Goal: Information Seeking & Learning: Learn about a topic

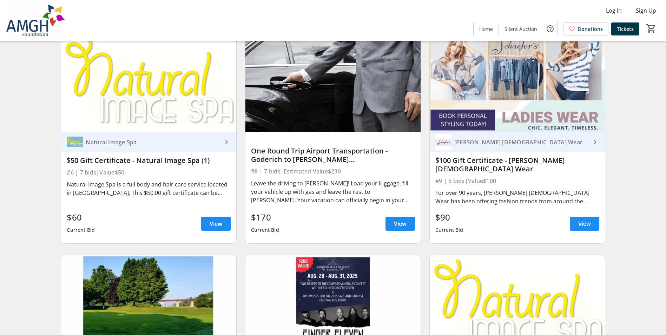
scroll to position [738, 0]
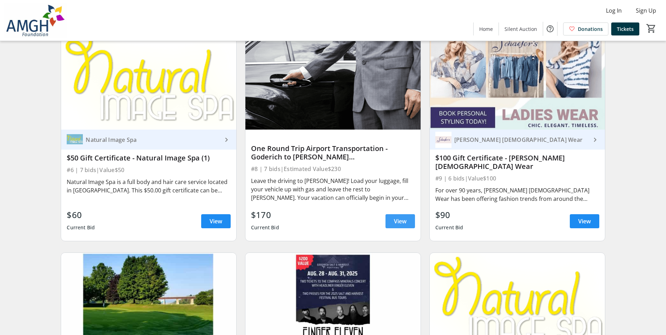
click at [405, 223] on span "View" at bounding box center [400, 221] width 13 height 8
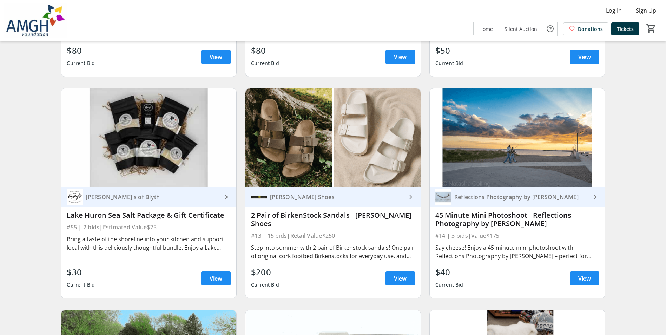
scroll to position [1159, 0]
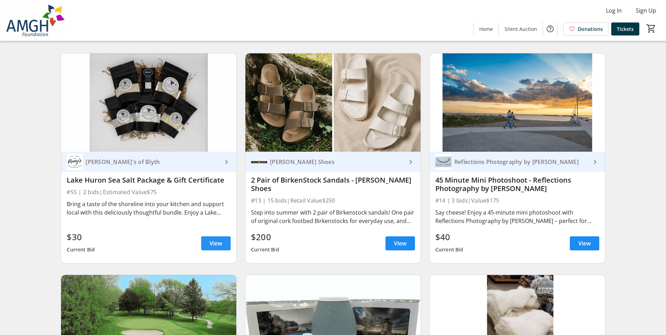
click at [210, 246] on span "View" at bounding box center [216, 243] width 13 height 8
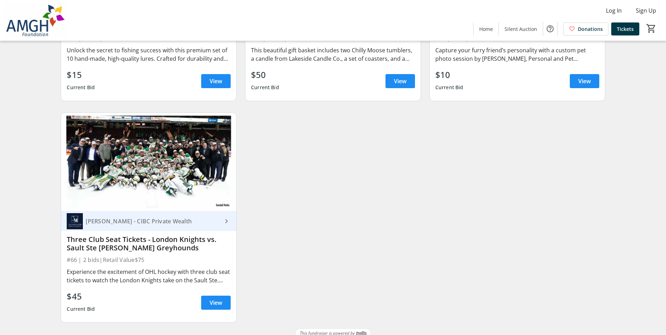
scroll to position [4193, 0]
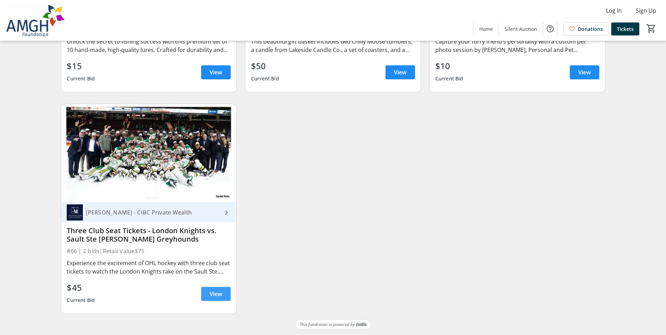
click at [217, 290] on span "View" at bounding box center [216, 294] width 13 height 8
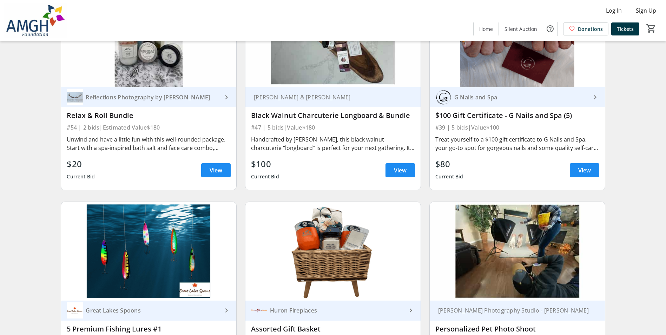
scroll to position [3842, 0]
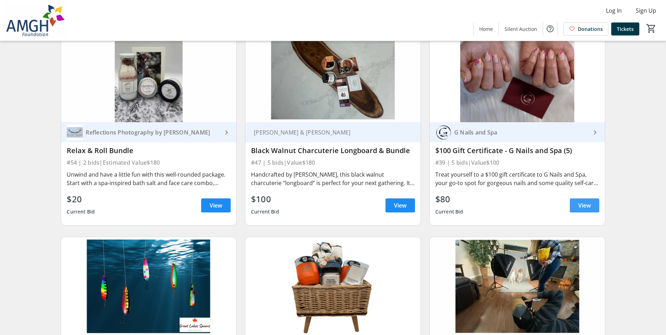
click at [585, 210] on span "View" at bounding box center [584, 205] width 13 height 8
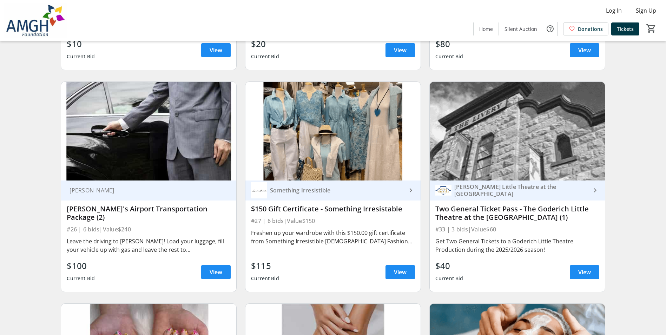
scroll to position [2226, 0]
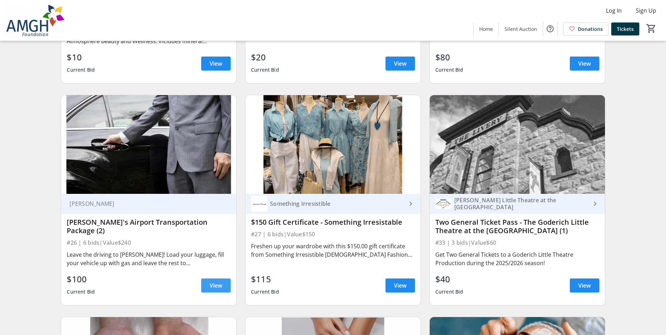
click at [212, 290] on span "View" at bounding box center [216, 285] width 13 height 8
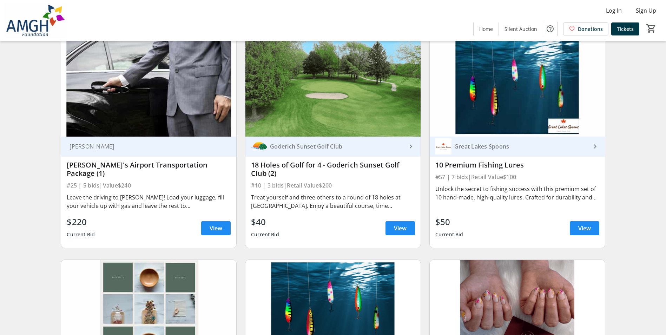
scroll to position [1805, 0]
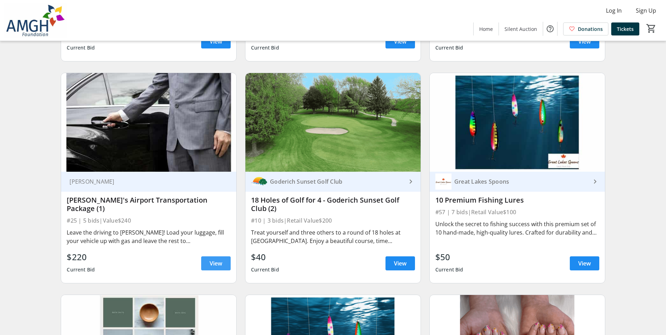
click at [219, 268] on span "View" at bounding box center [216, 263] width 13 height 8
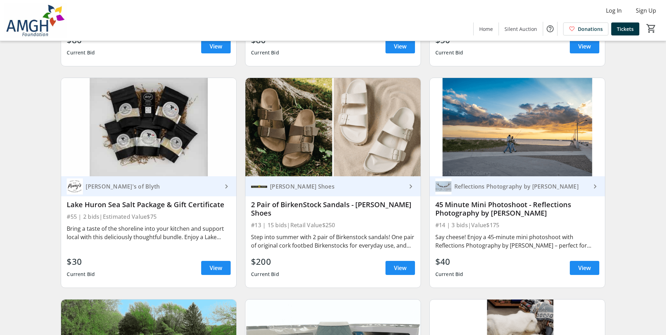
scroll to position [1172, 0]
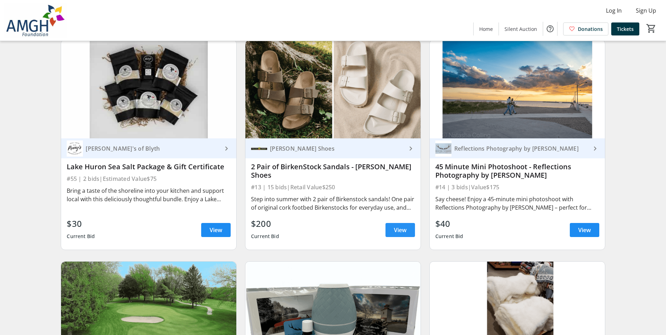
click at [408, 231] on span at bounding box center [401, 230] width 30 height 17
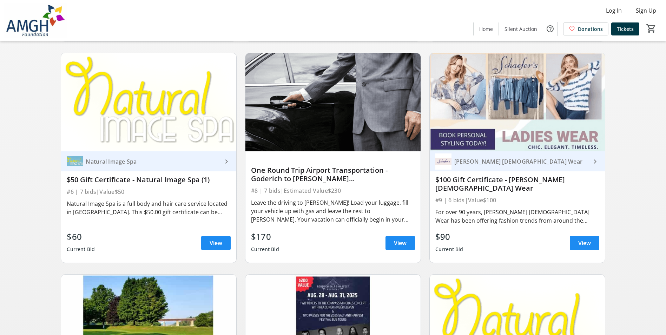
scroll to position [681, 0]
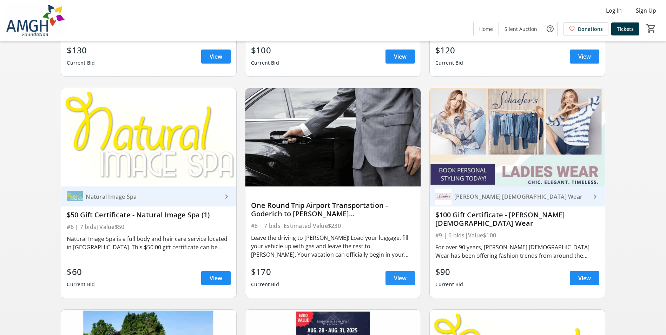
click at [409, 279] on span at bounding box center [401, 278] width 30 height 17
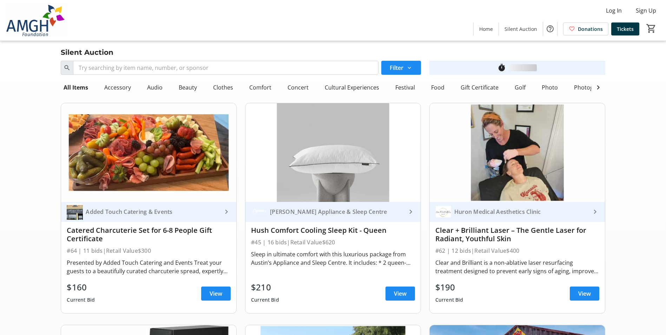
scroll to position [681, 0]
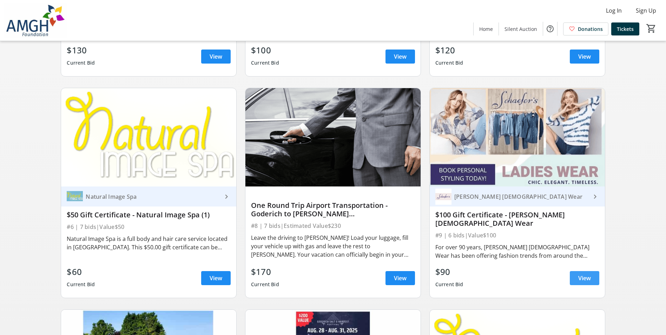
click at [586, 280] on span "View" at bounding box center [584, 278] width 13 height 8
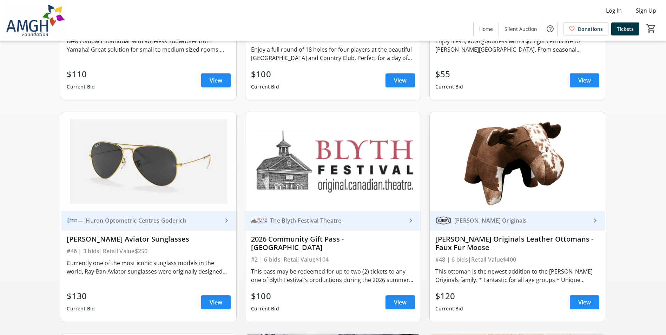
scroll to position [470, 0]
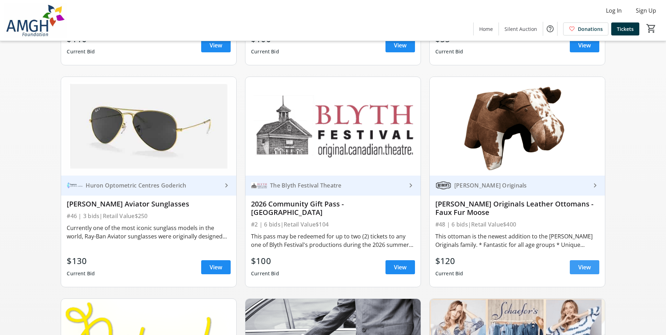
click at [590, 271] on span "View" at bounding box center [584, 267] width 13 height 8
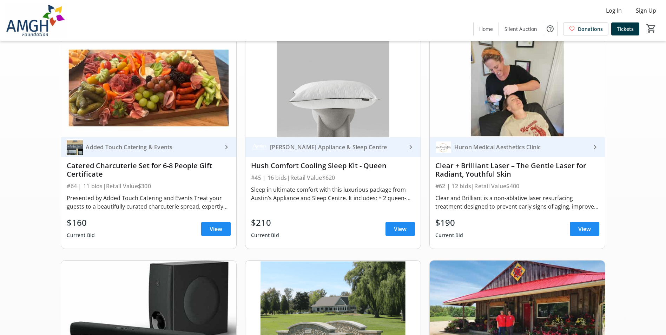
scroll to position [70, 0]
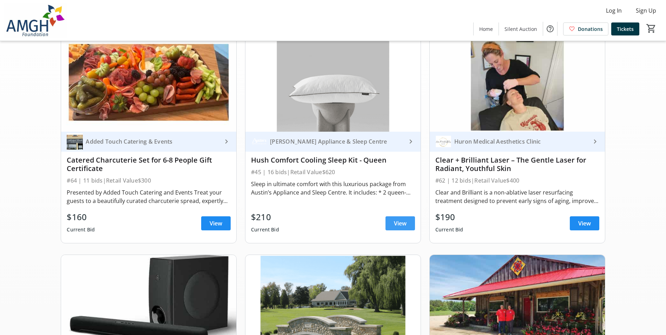
click at [403, 228] on span "View" at bounding box center [400, 223] width 13 height 8
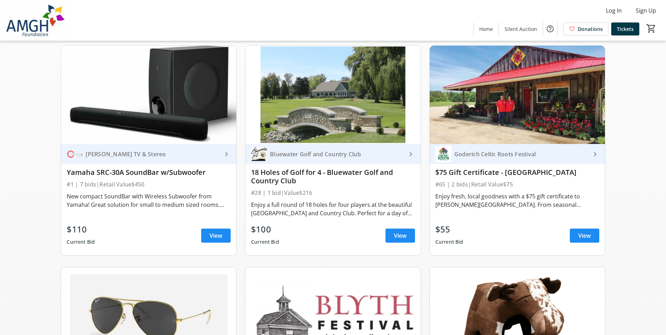
scroll to position [281, 0]
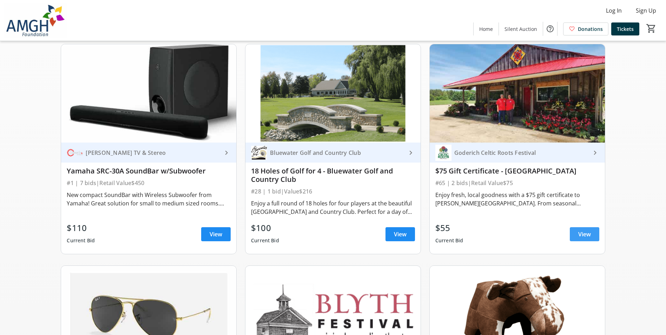
click at [583, 238] on span "View" at bounding box center [584, 234] width 13 height 8
